Goal: Task Accomplishment & Management: Use online tool/utility

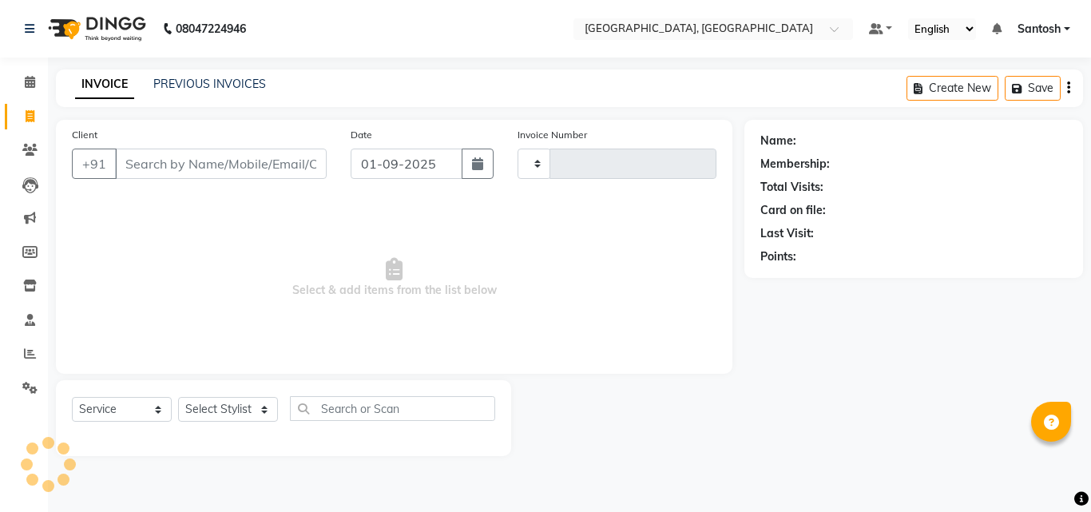
select select "service"
type input "1259"
select select "5506"
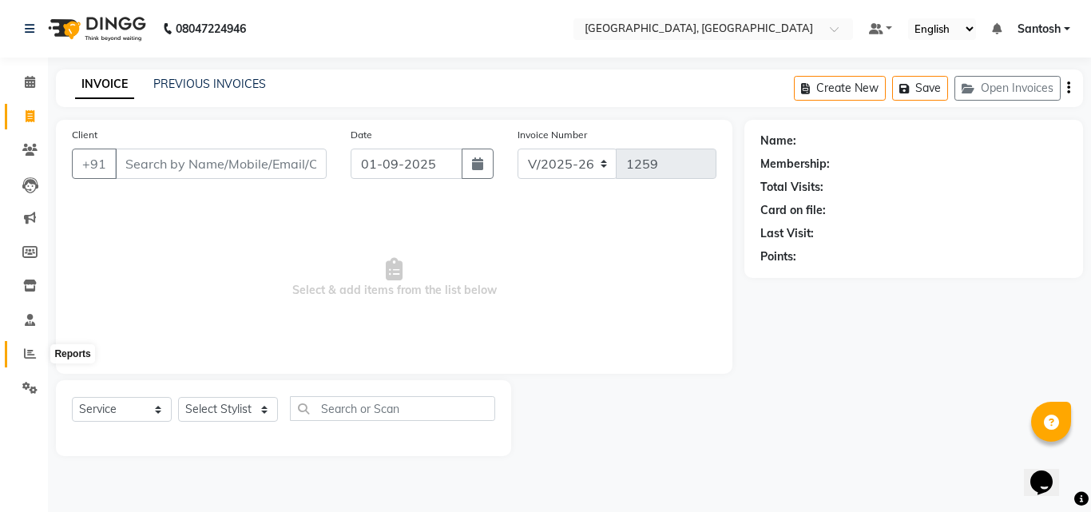
click at [25, 346] on span at bounding box center [30, 354] width 28 height 18
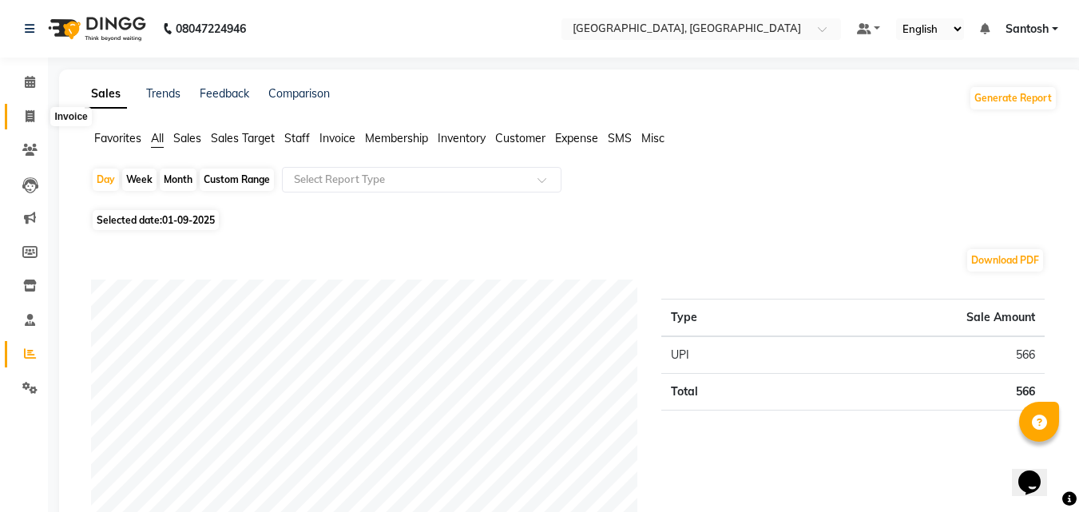
click at [30, 116] on icon at bounding box center [30, 116] width 9 height 12
select select "service"
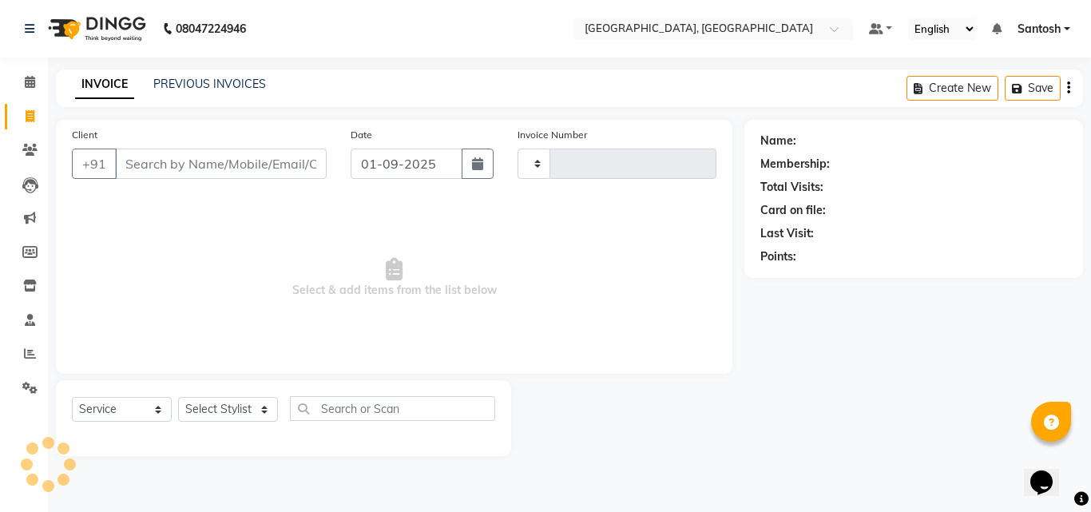
type input "1259"
select select "5506"
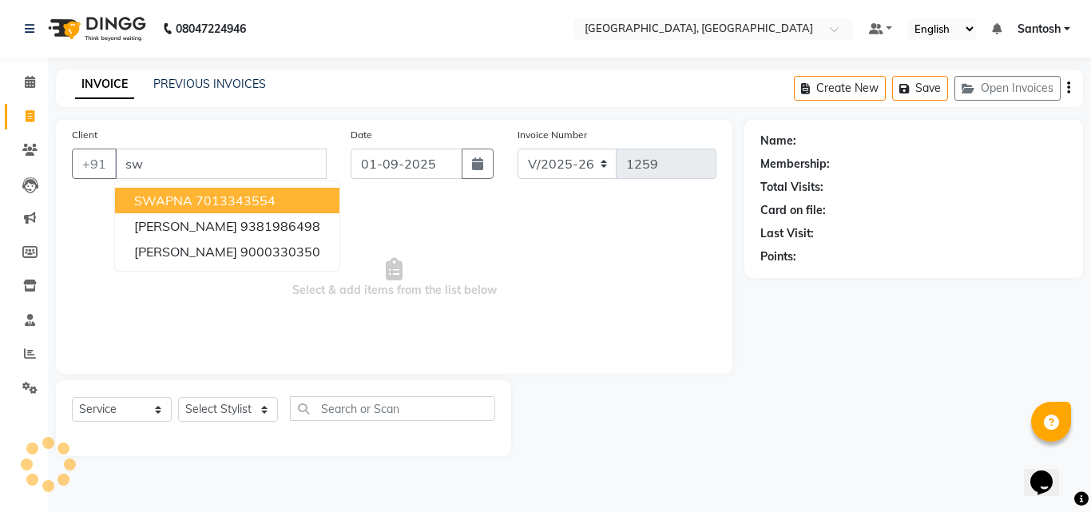
type input "s"
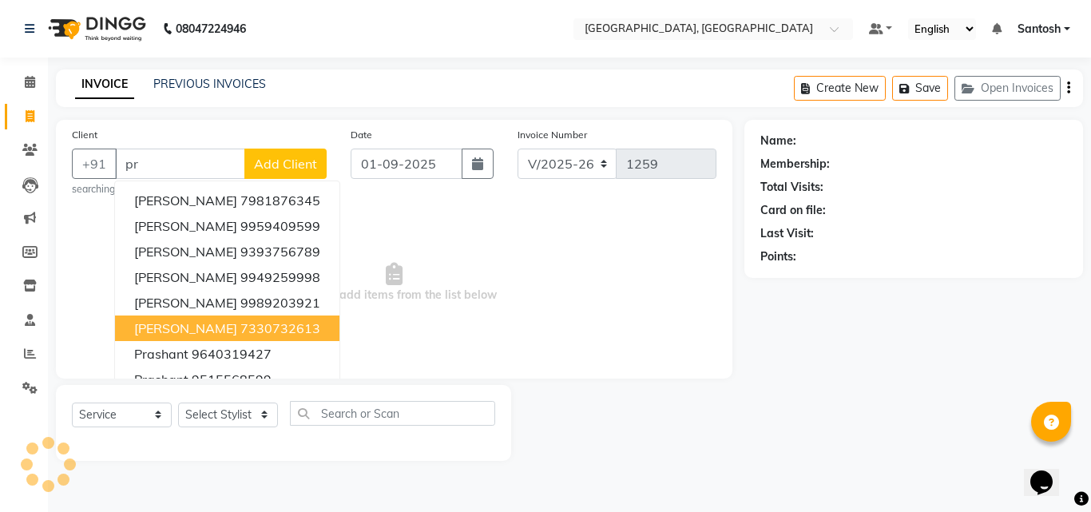
type input "p"
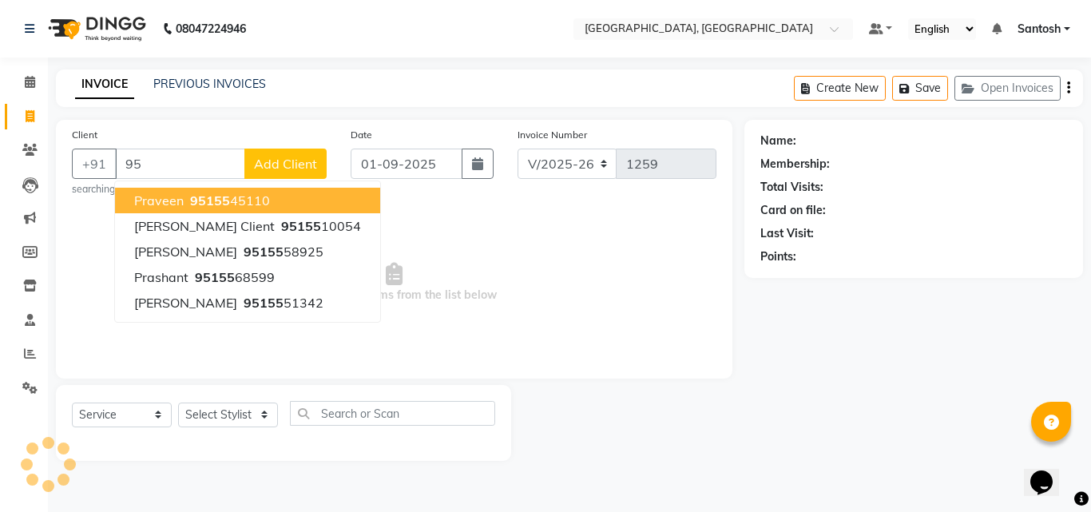
type input "9"
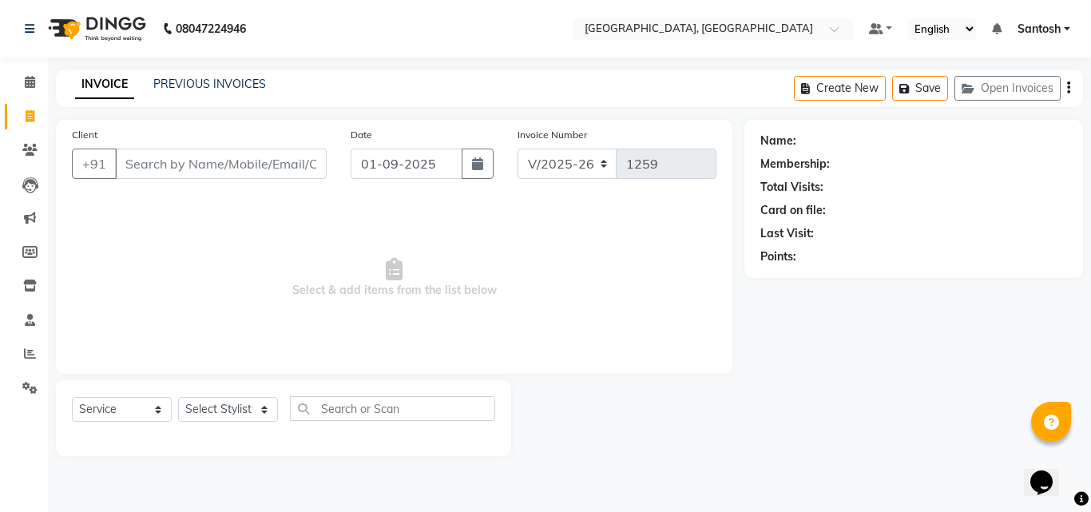
click at [518, 263] on span "Select & add items from the list below" at bounding box center [394, 278] width 645 height 160
drag, startPoint x: 792, startPoint y: 452, endPoint x: 790, endPoint y: 463, distance: 10.5
click at [790, 463] on main "INVOICE PREVIOUS INVOICES Create New Save Open Invoices Client +91 Date [DATE] …" at bounding box center [569, 274] width 1043 height 411
click at [227, 346] on span "Select & add items from the list below" at bounding box center [394, 278] width 645 height 160
